Goal: Information Seeking & Learning: Learn about a topic

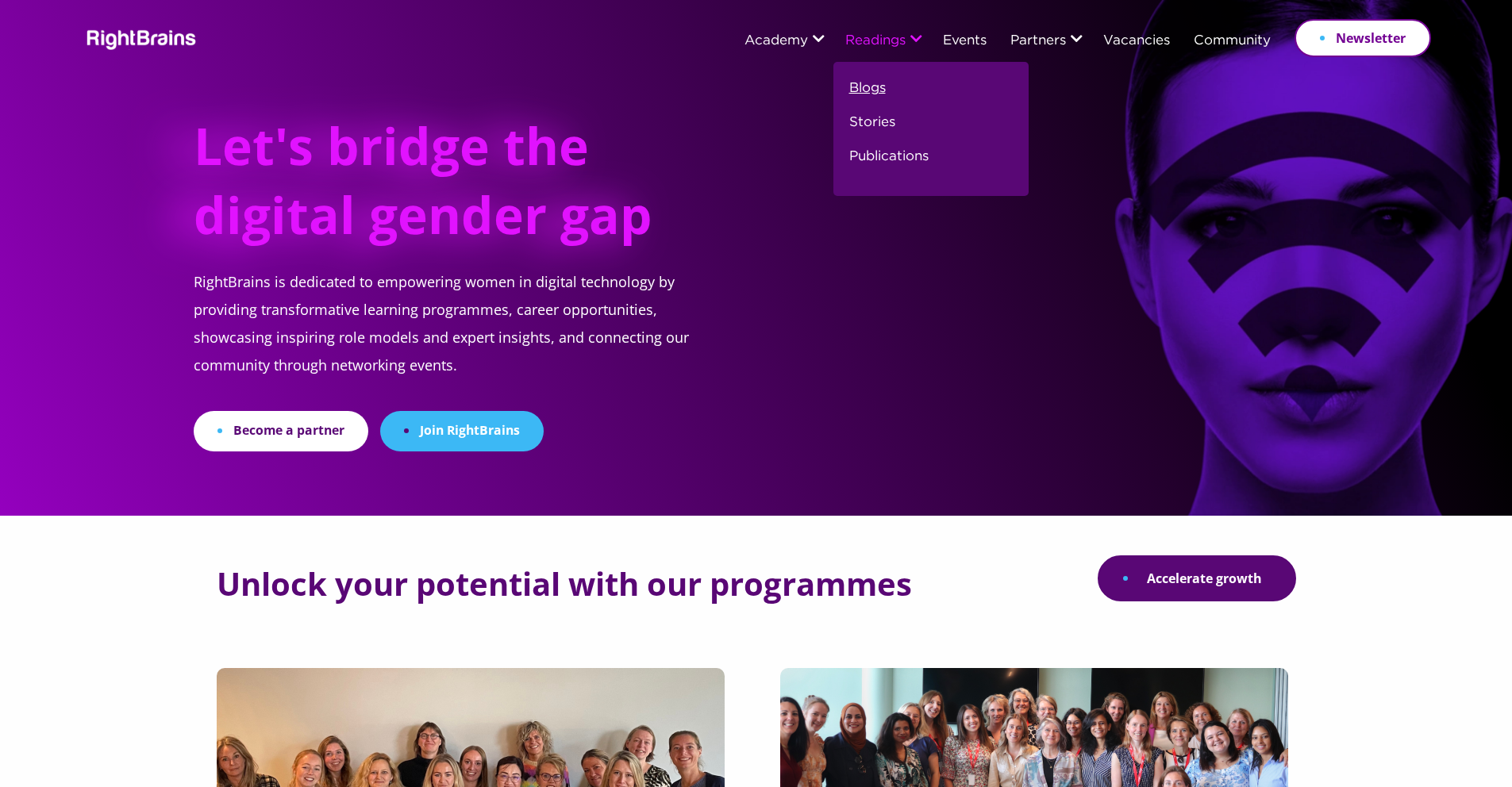
click at [764, 87] on link "Blogs" at bounding box center [868, 95] width 36 height 35
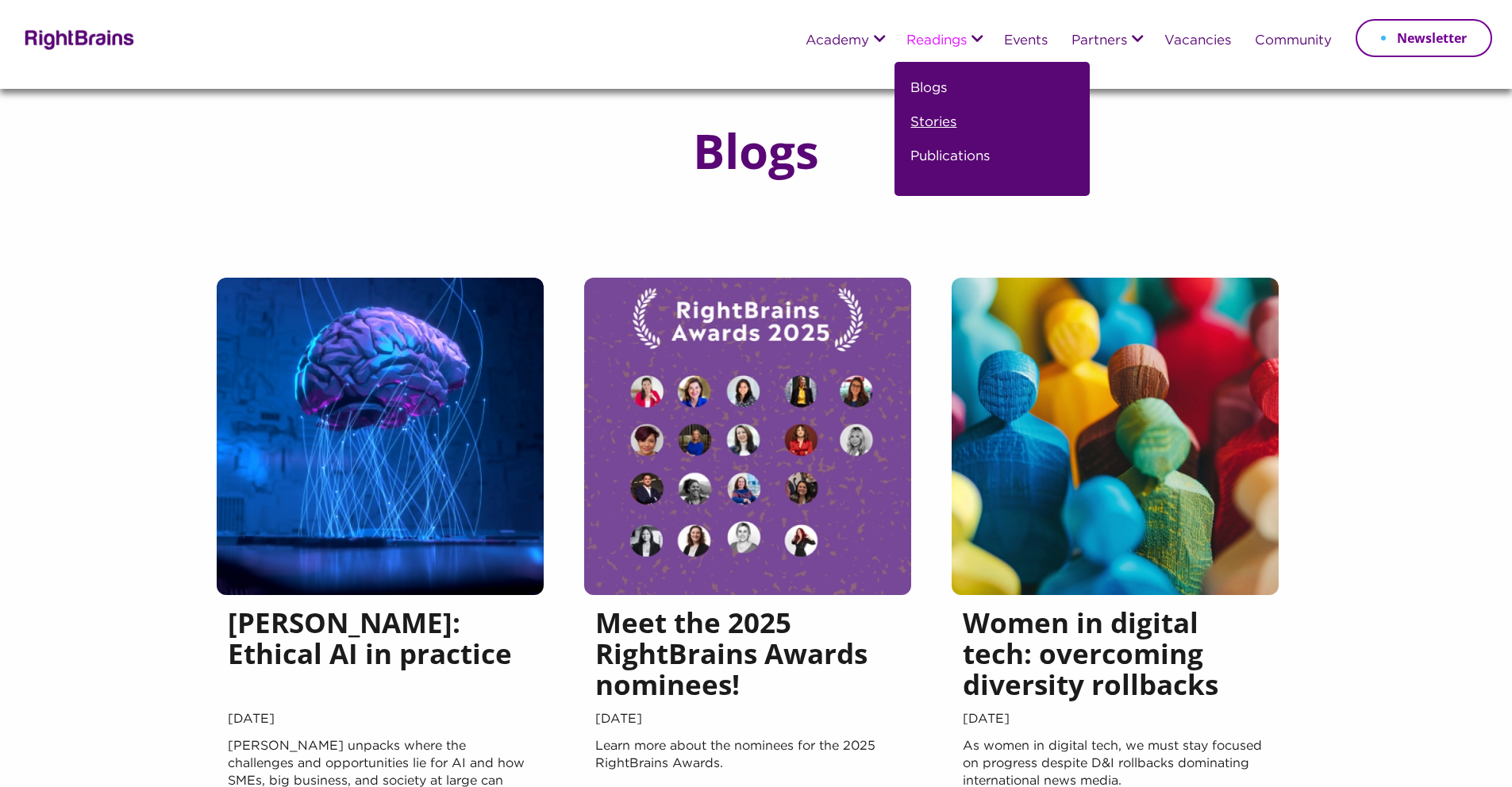
click at [932, 117] on link "Stories" at bounding box center [933, 129] width 46 height 35
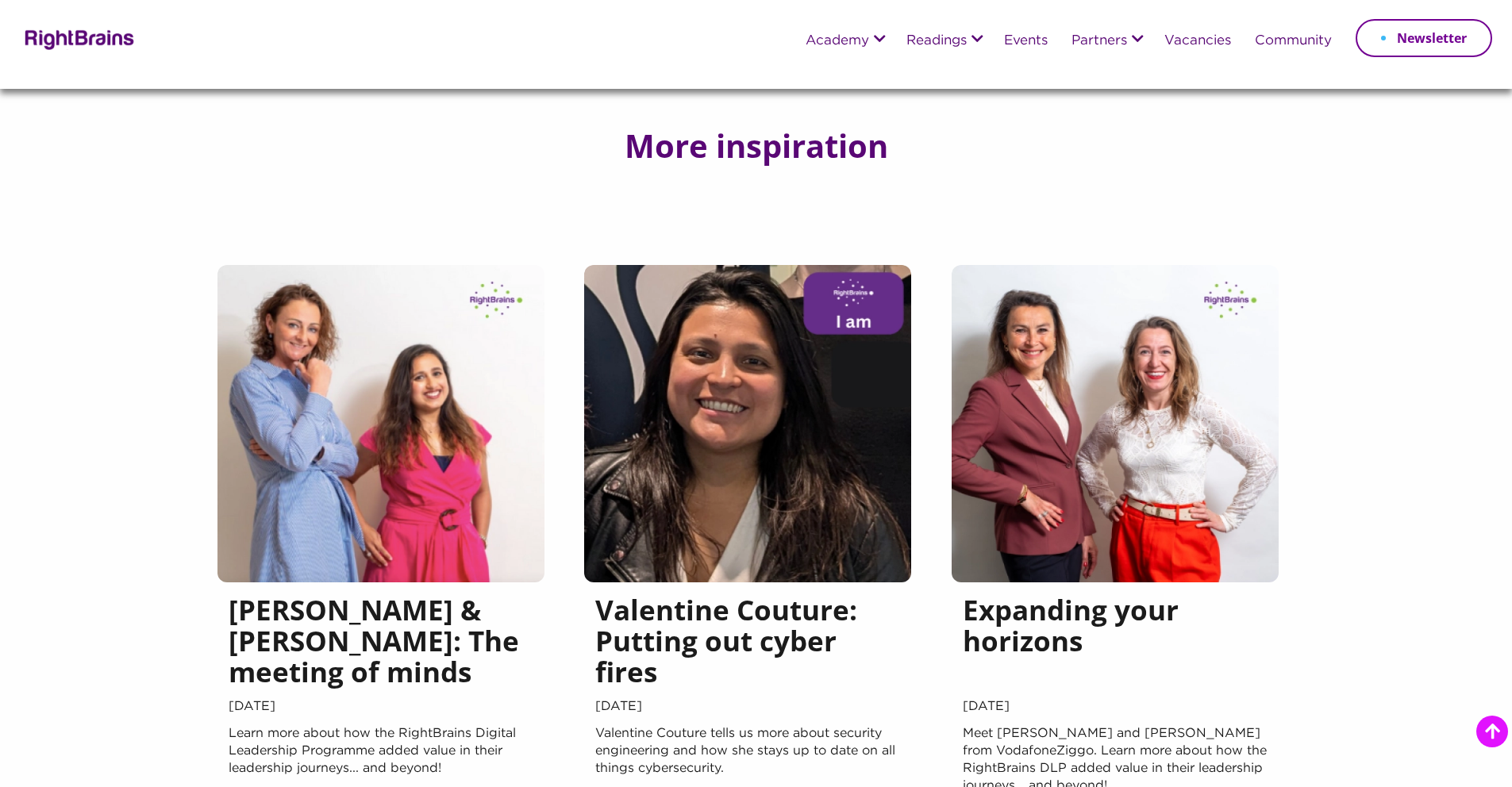
scroll to position [390, 0]
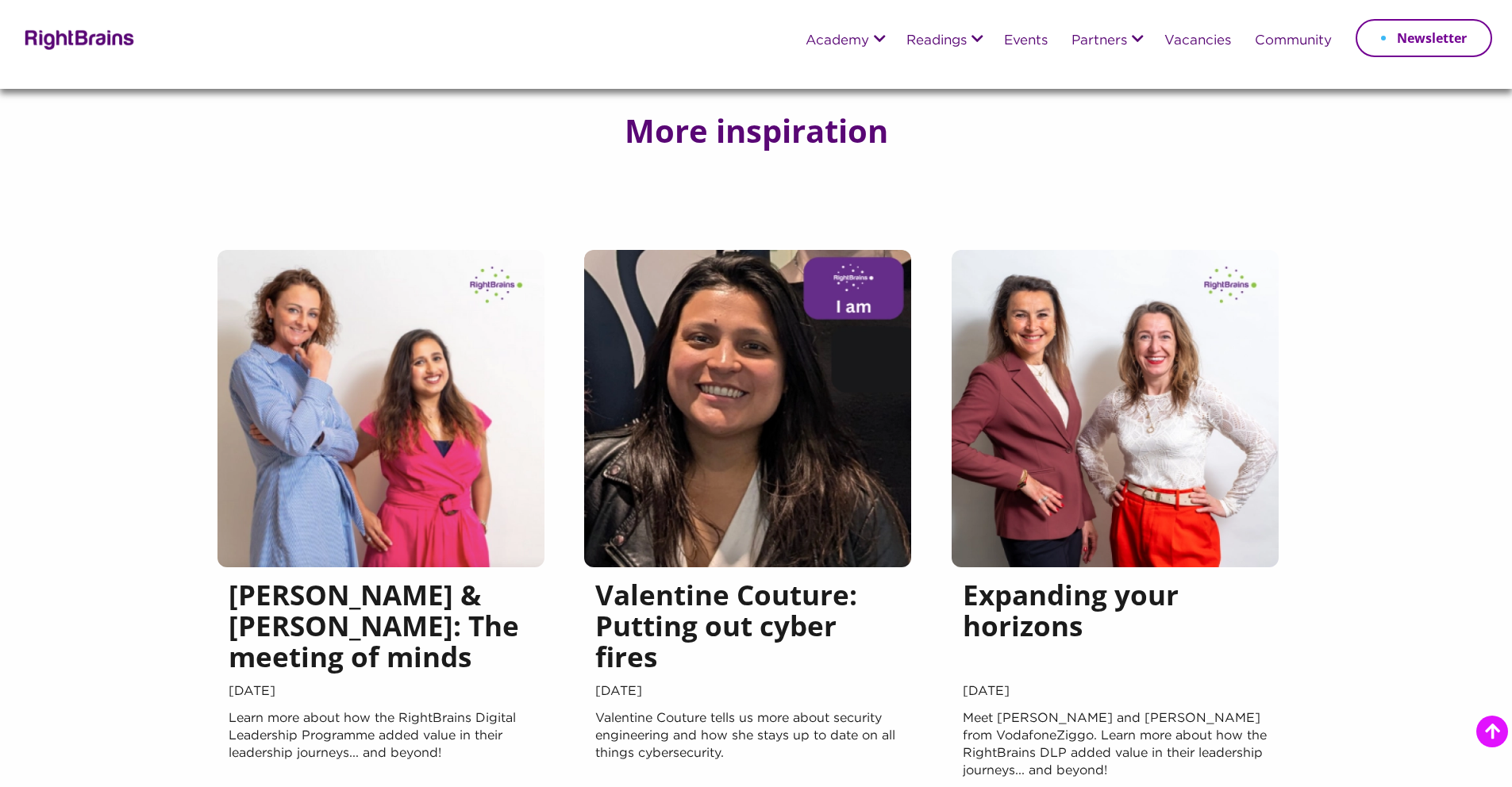
click at [729, 644] on h5 "Valentine Couture: Putting out cyber fires" at bounding box center [747, 629] width 305 height 101
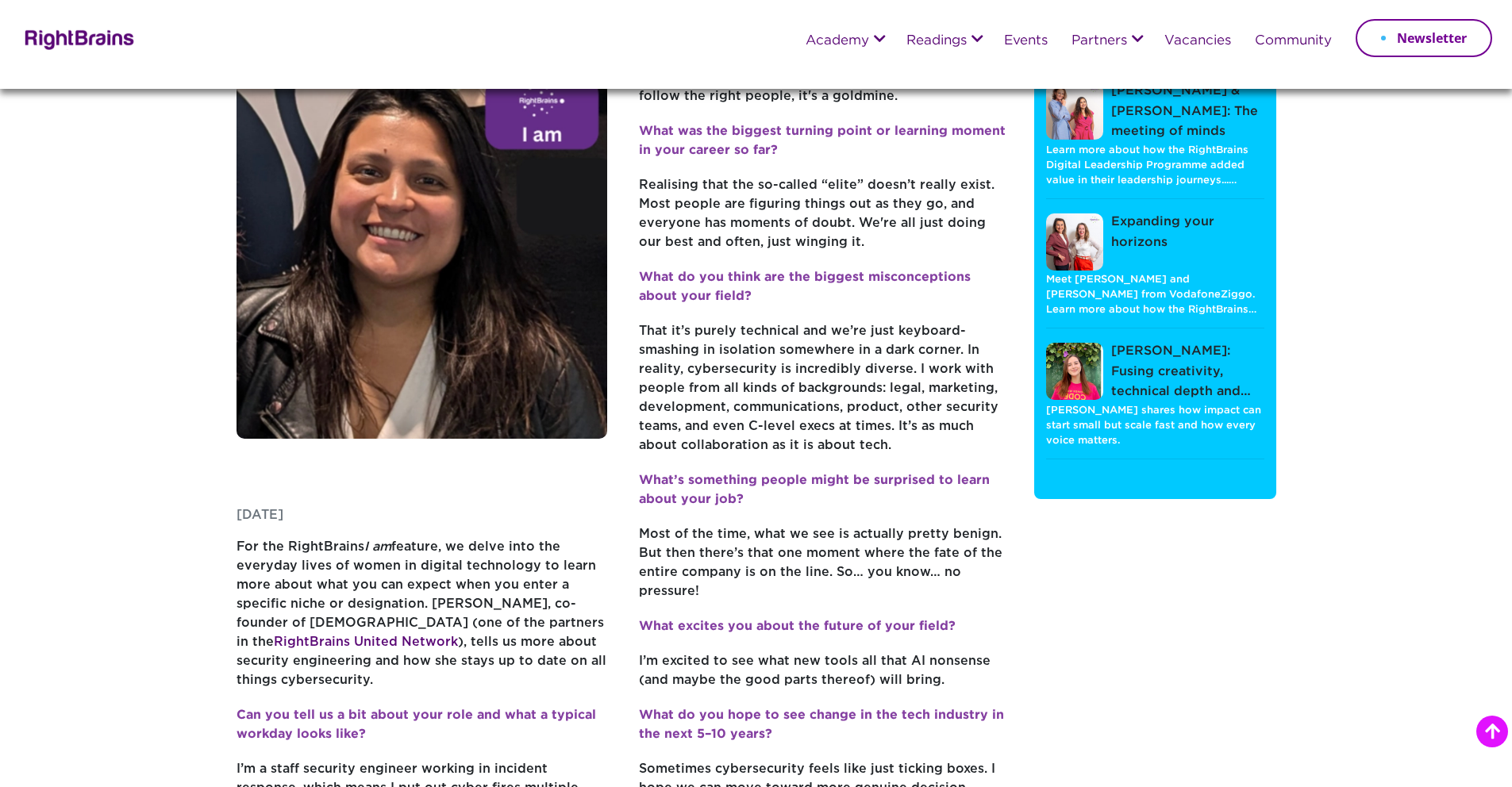
scroll to position [197, 0]
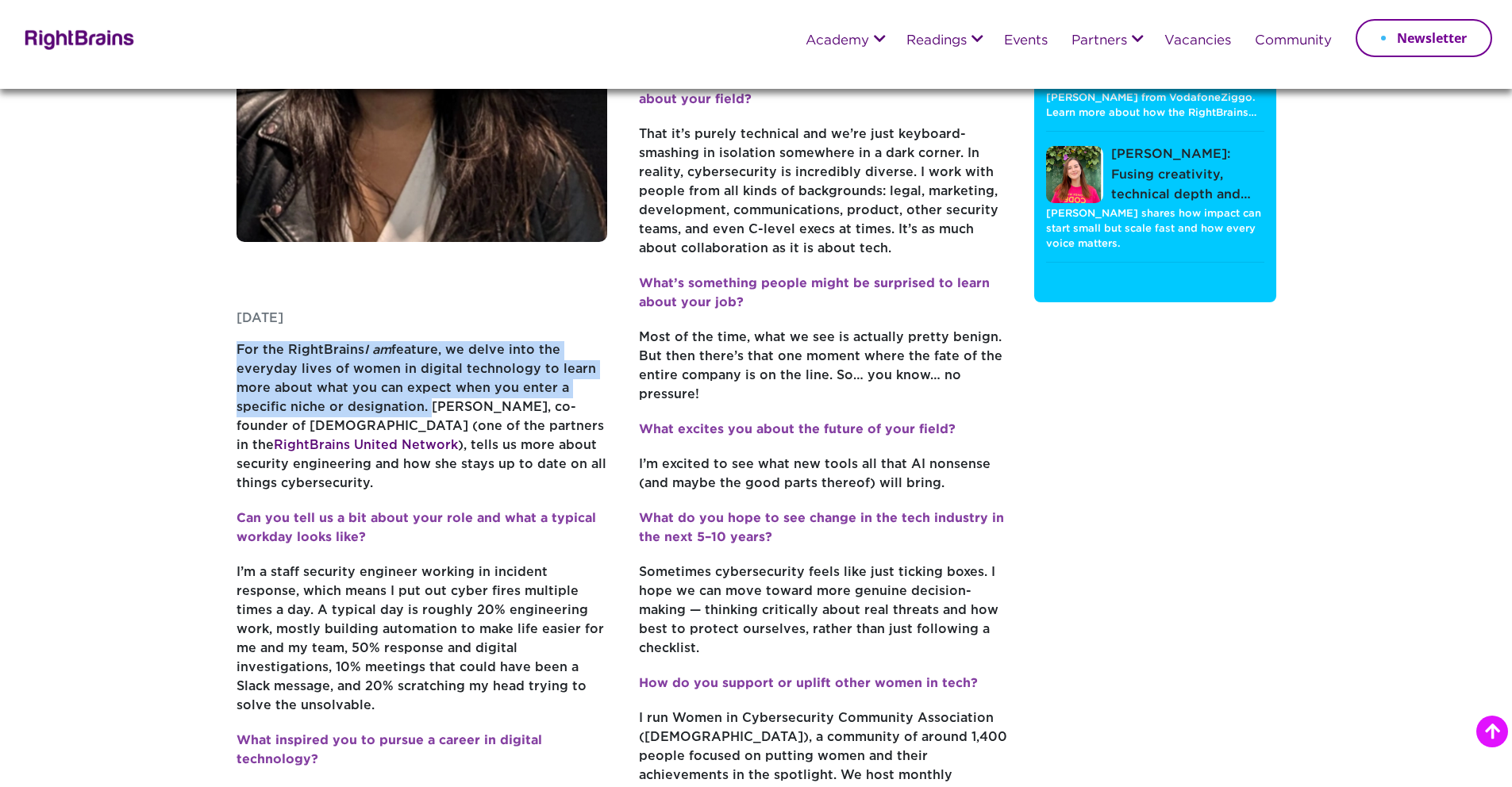
drag, startPoint x: 238, startPoint y: 346, endPoint x: 422, endPoint y: 405, distance: 193.2
click at [422, 405] on p "For the RightBrains I am feature, we delve into the everyday lives of women in …" at bounding box center [422, 425] width 371 height 168
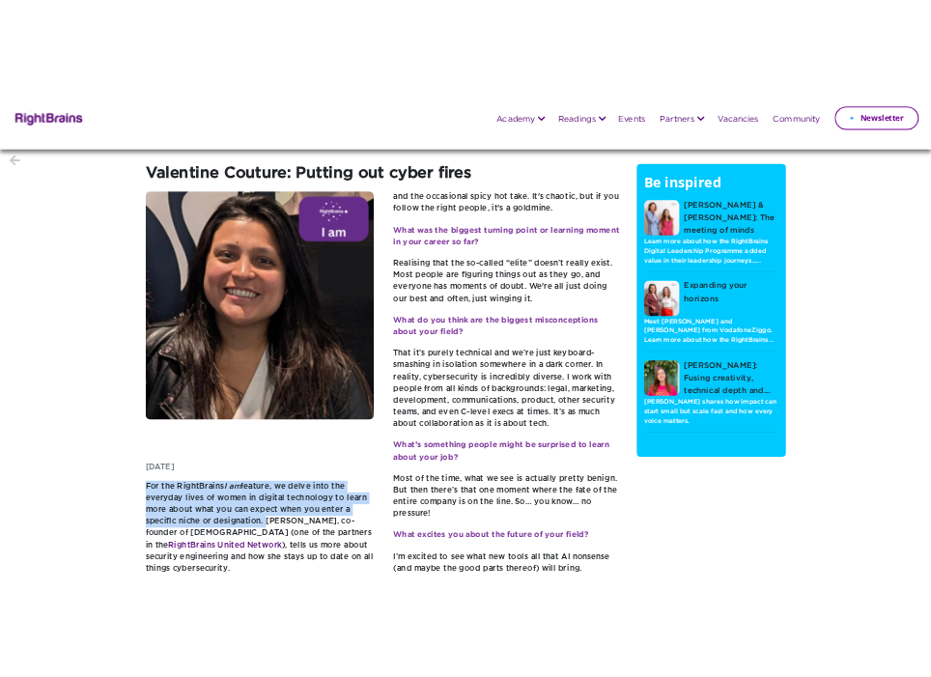
scroll to position [0, 0]
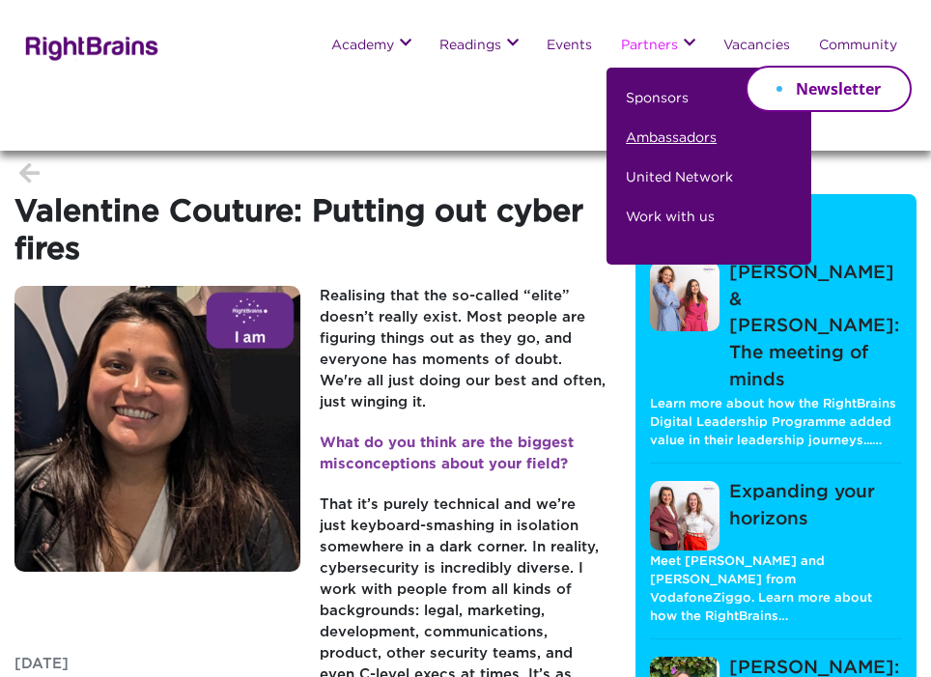
click at [640, 145] on link "Ambassadors" at bounding box center [671, 147] width 91 height 40
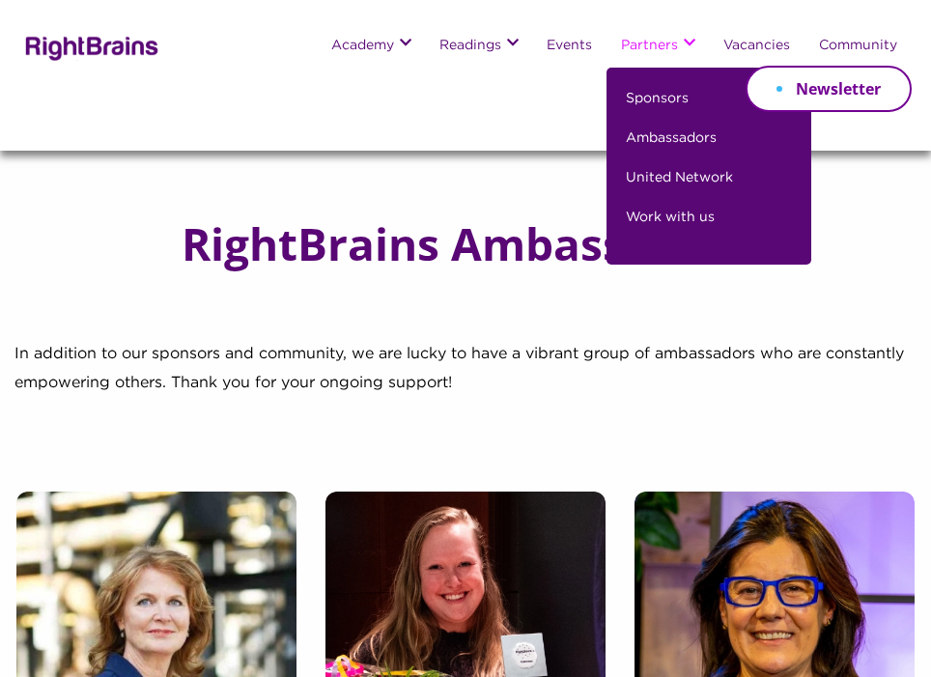
click at [650, 45] on link "Partners" at bounding box center [649, 46] width 57 height 15
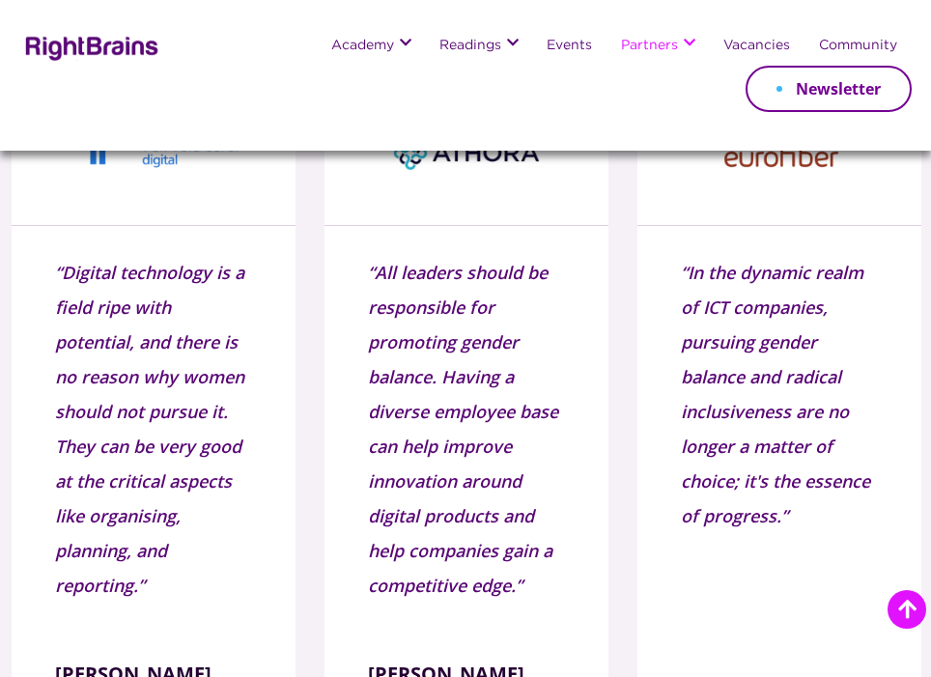
scroll to position [1718, 0]
click at [724, 375] on q "In the dynamic realm of ICT companies, pursuing gender balance and radical incl…" at bounding box center [779, 394] width 197 height 278
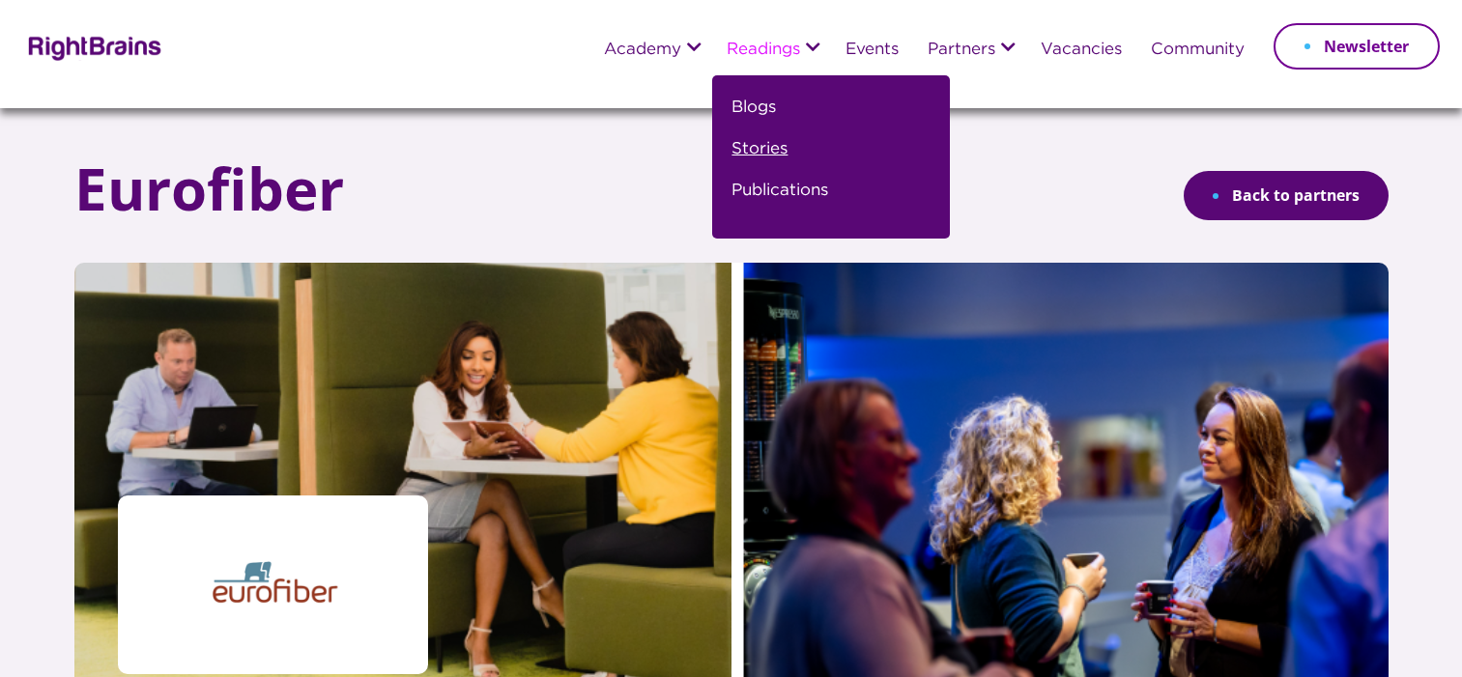
click at [751, 147] on link "Stories" at bounding box center [759, 157] width 56 height 42
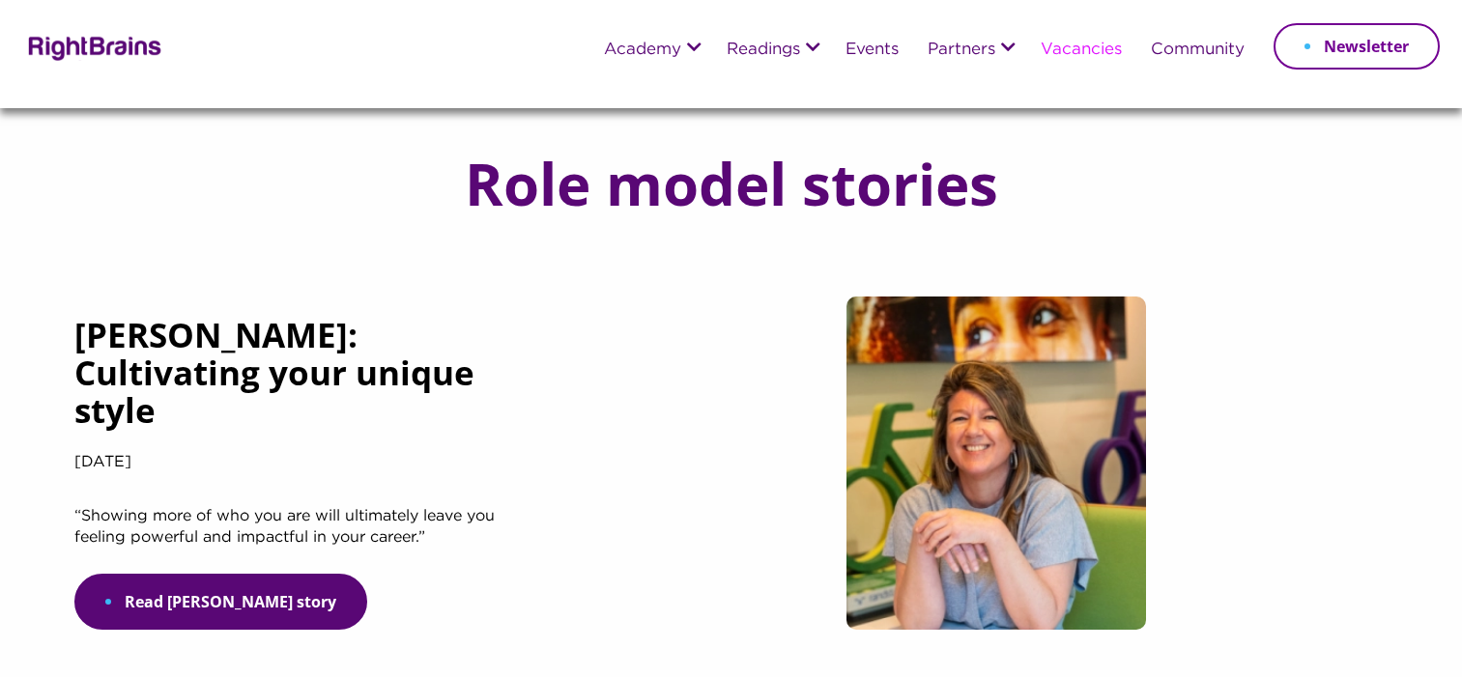
click at [1054, 55] on link "Vacancies" at bounding box center [1080, 50] width 81 height 17
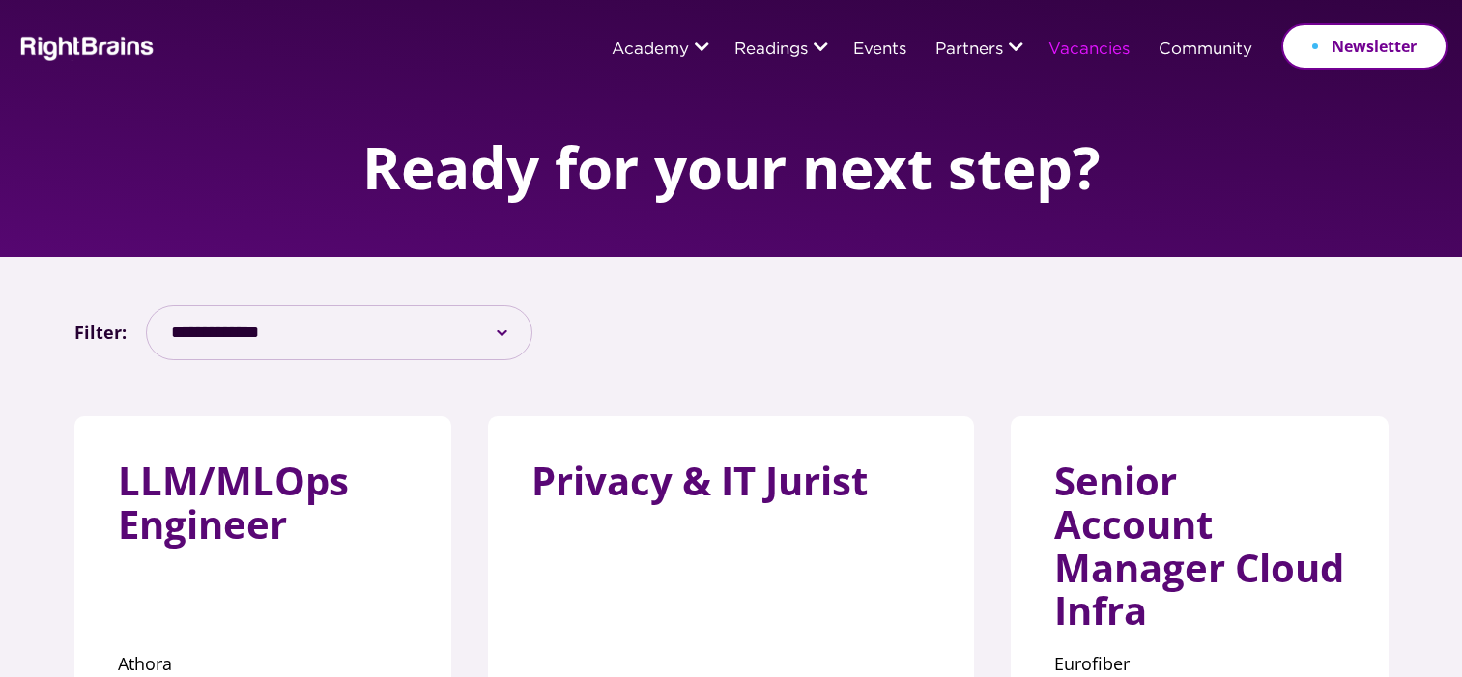
scroll to position [26, 0]
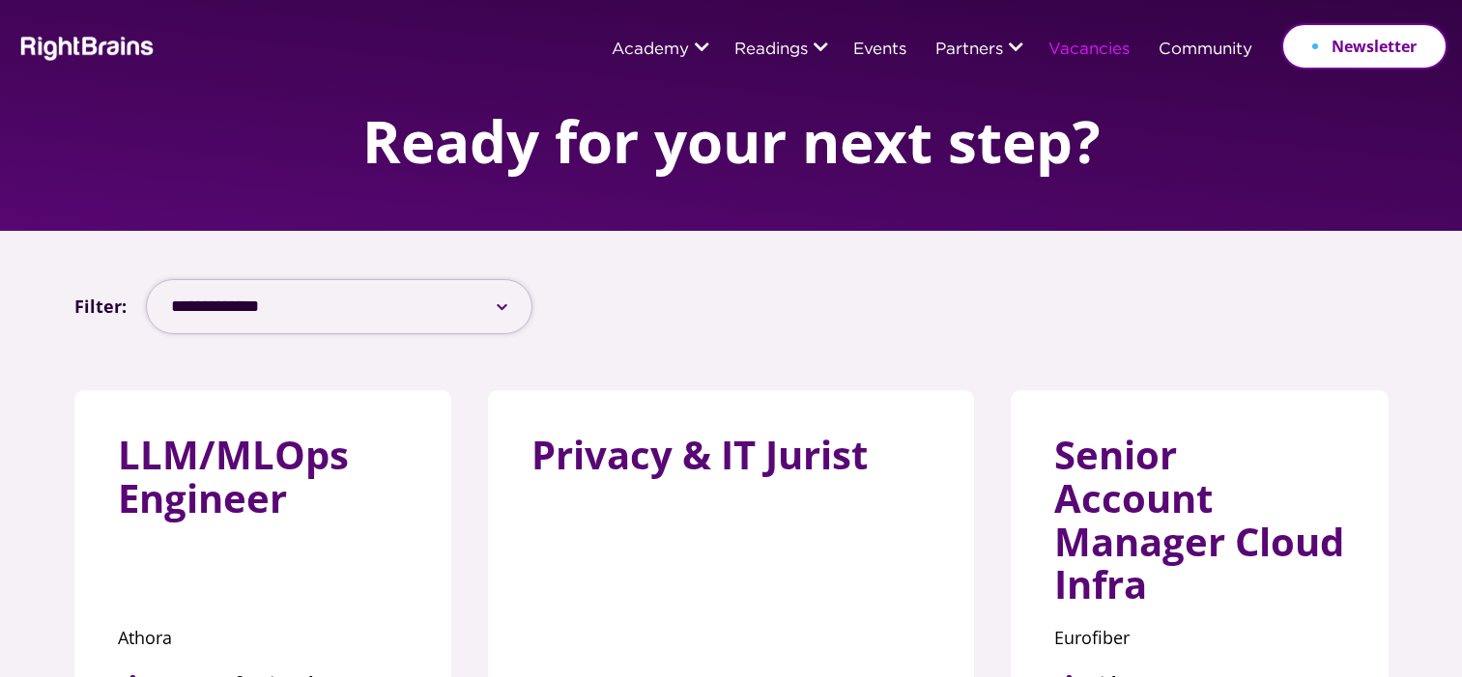
click at [515, 312] on select "**********" at bounding box center [339, 306] width 386 height 55
select select "***"
click at [146, 279] on select "**********" at bounding box center [339, 306] width 386 height 55
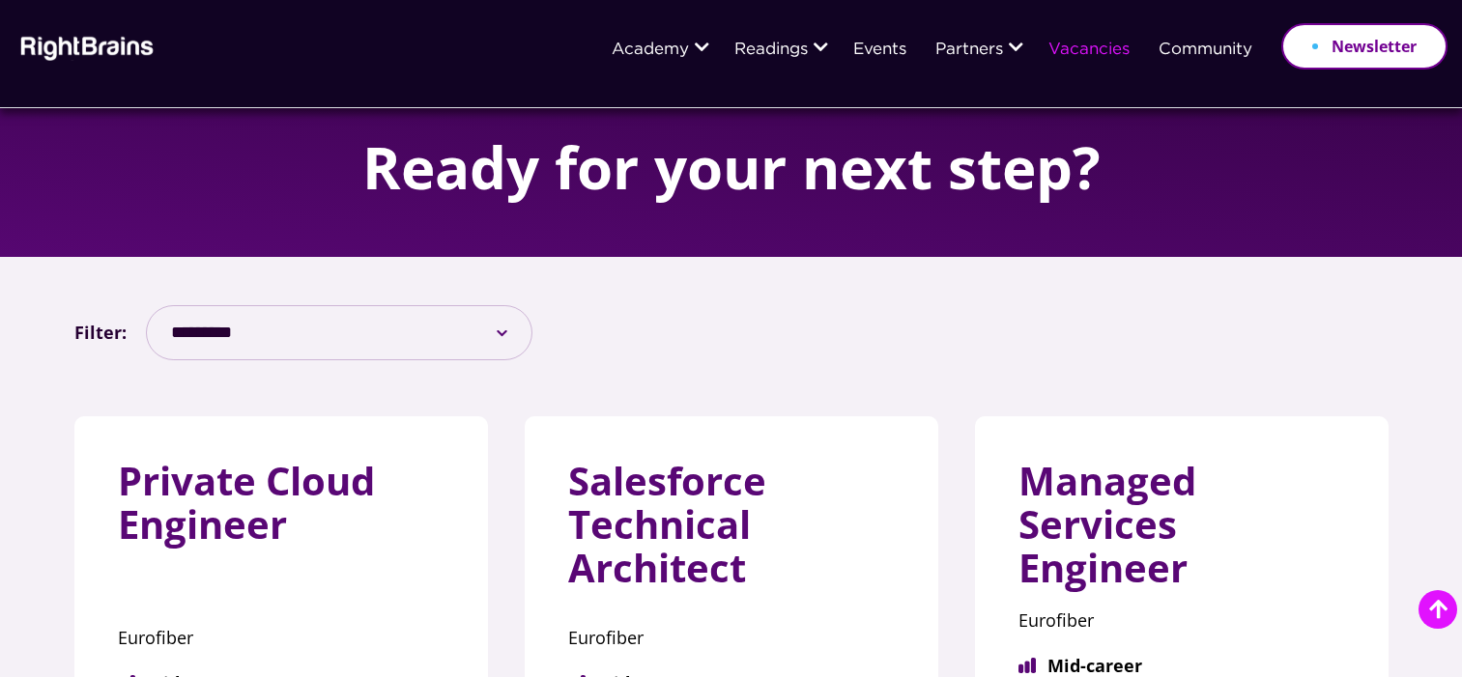
scroll to position [302, 0]
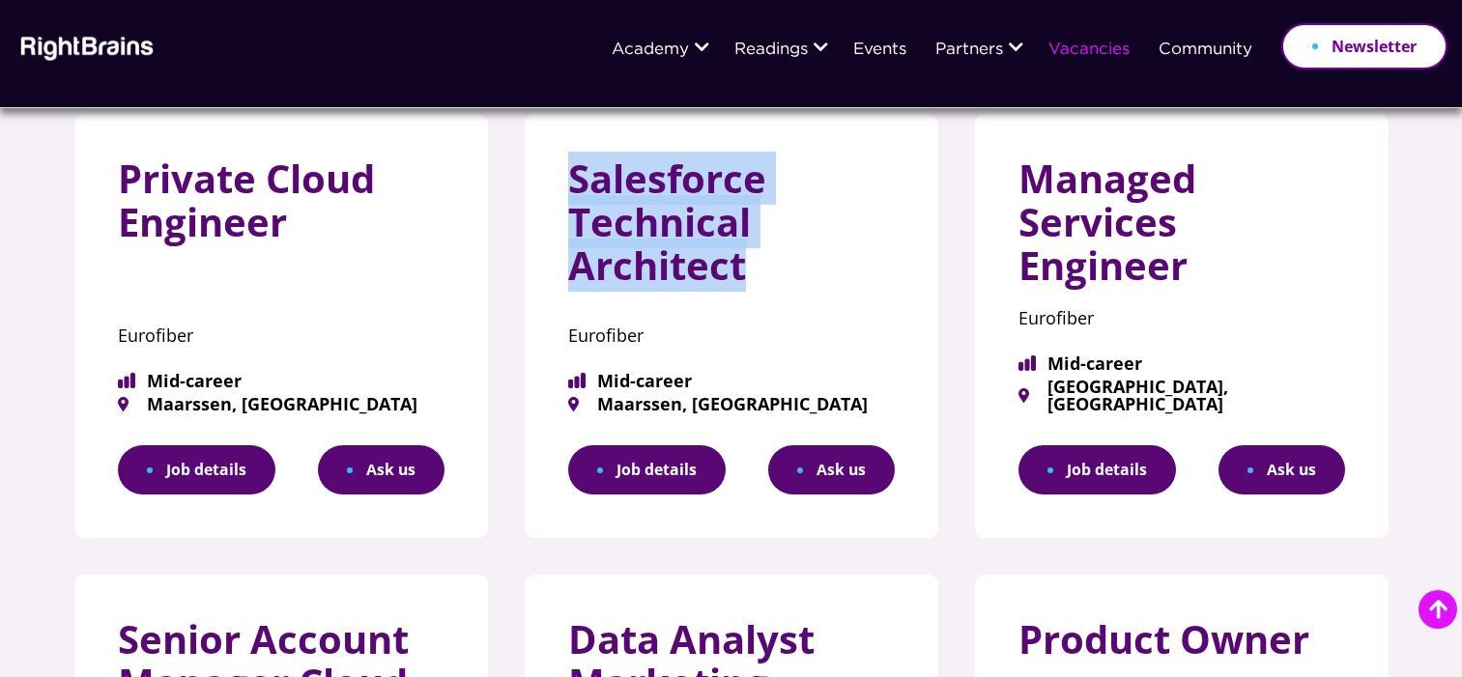
drag, startPoint x: 571, startPoint y: 181, endPoint x: 781, endPoint y: 271, distance: 229.3
click at [781, 271] on h3 "Salesforce Technical Architect" at bounding box center [731, 229] width 326 height 144
copy h3 "Salesforce Technical Architect"
